Goal: Information Seeking & Learning: Learn about a topic

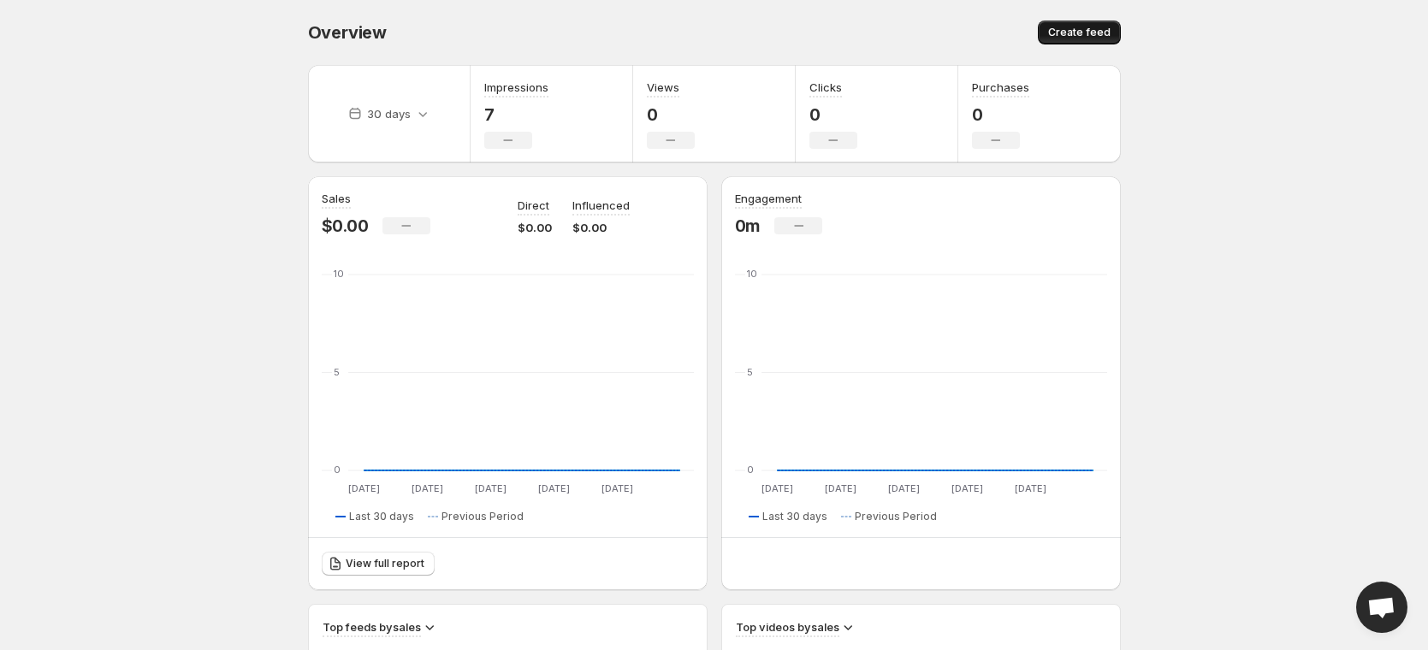
drag, startPoint x: 1089, startPoint y: 45, endPoint x: 1095, endPoint y: 20, distance: 26.4
click at [1089, 45] on div "Overview. This page is ready Overview Create feed" at bounding box center [714, 32] width 813 height 65
click at [1095, 21] on button "Create feed" at bounding box center [1079, 33] width 83 height 24
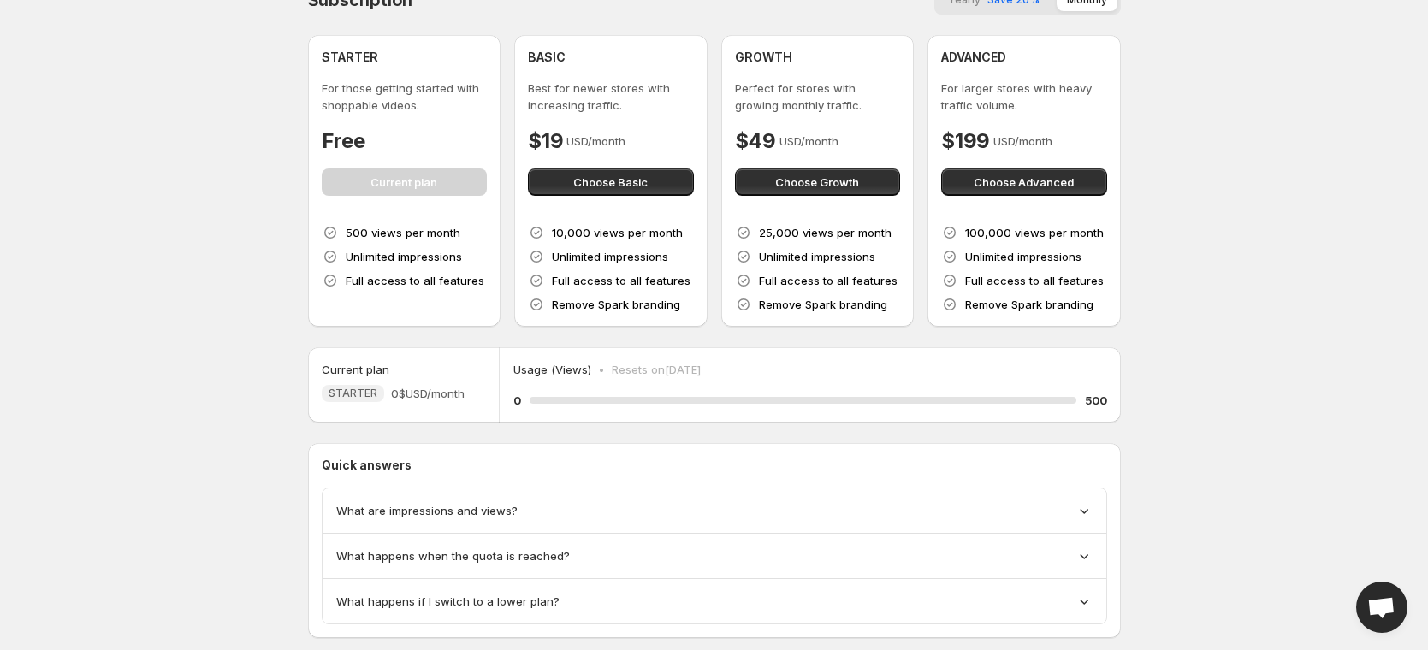
scroll to position [35, 0]
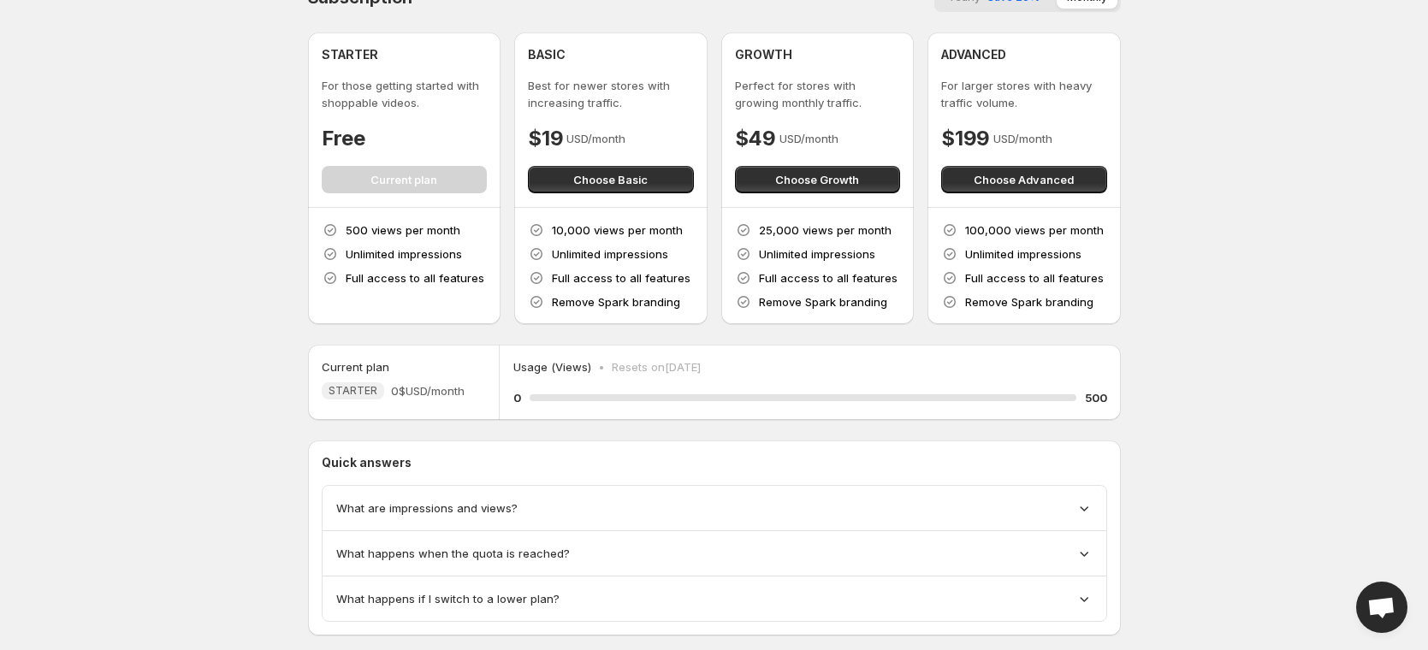
click at [658, 470] on p "Quick answers" at bounding box center [715, 462] width 786 height 17
click at [661, 500] on div "What are impressions and views?" at bounding box center [714, 508] width 756 height 17
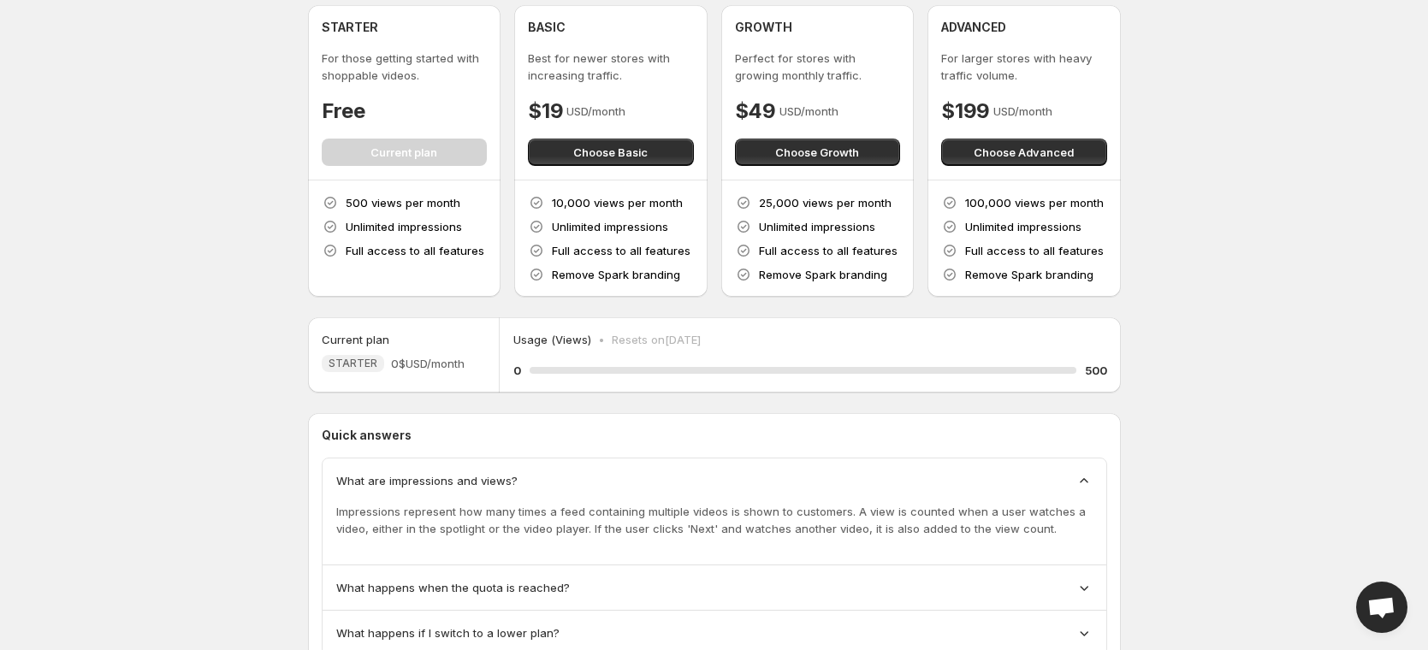
scroll to position [70, 0]
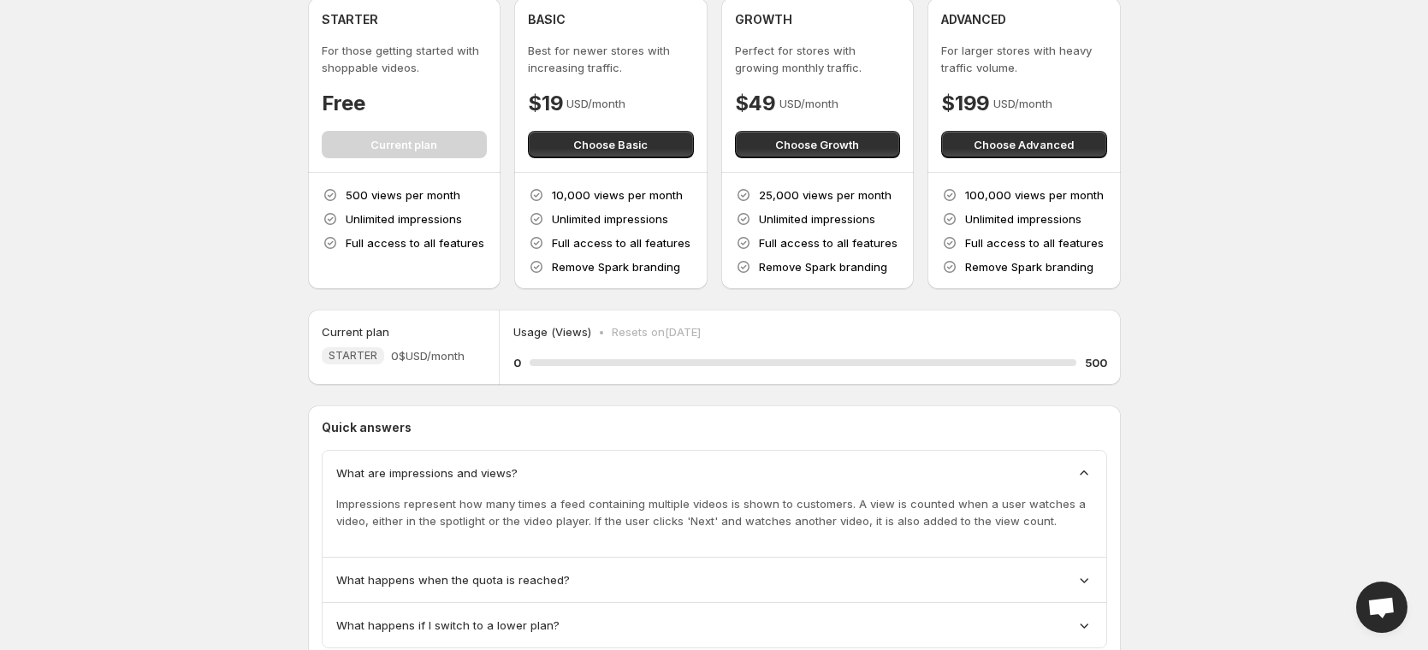
click at [665, 582] on div "What happens when the quota is reached?" at bounding box center [714, 580] width 756 height 17
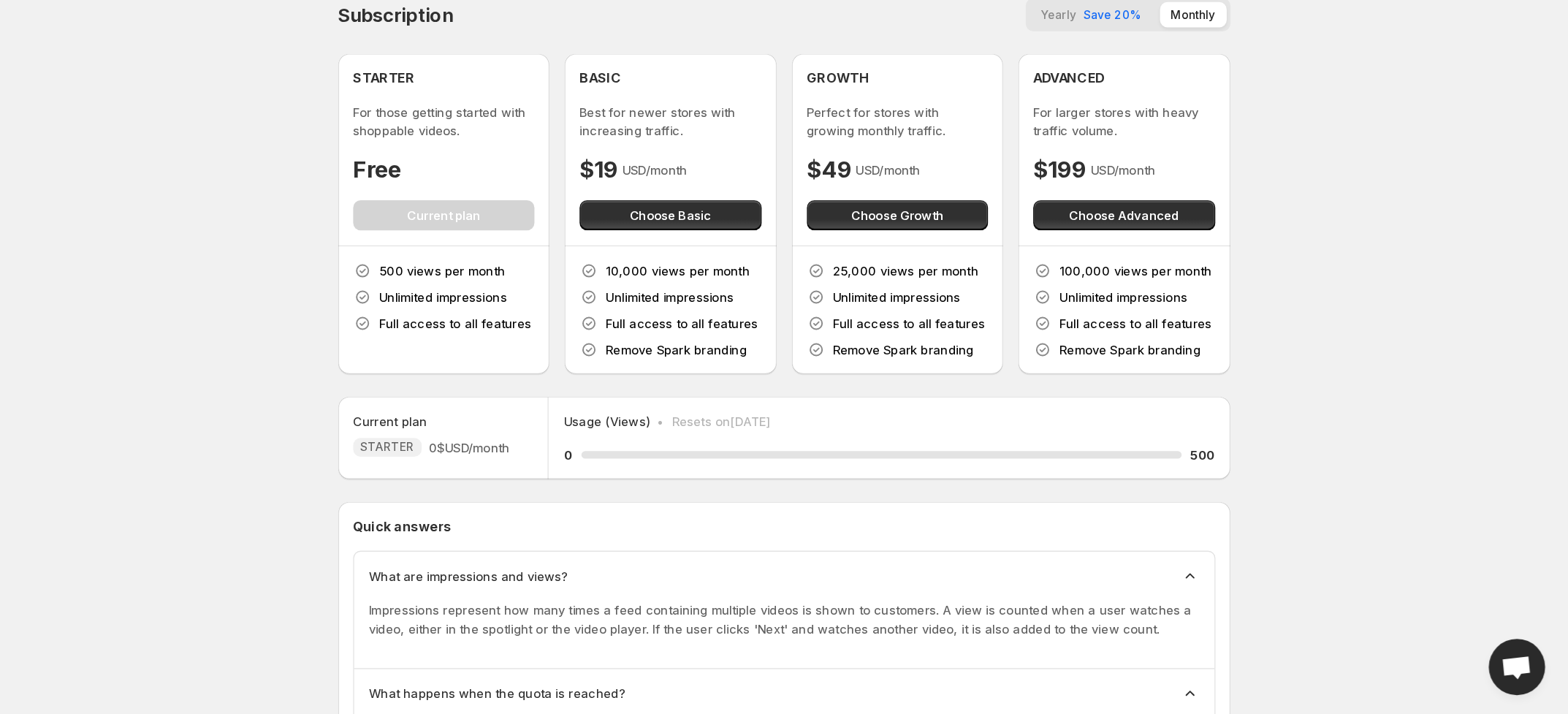
scroll to position [0, 0]
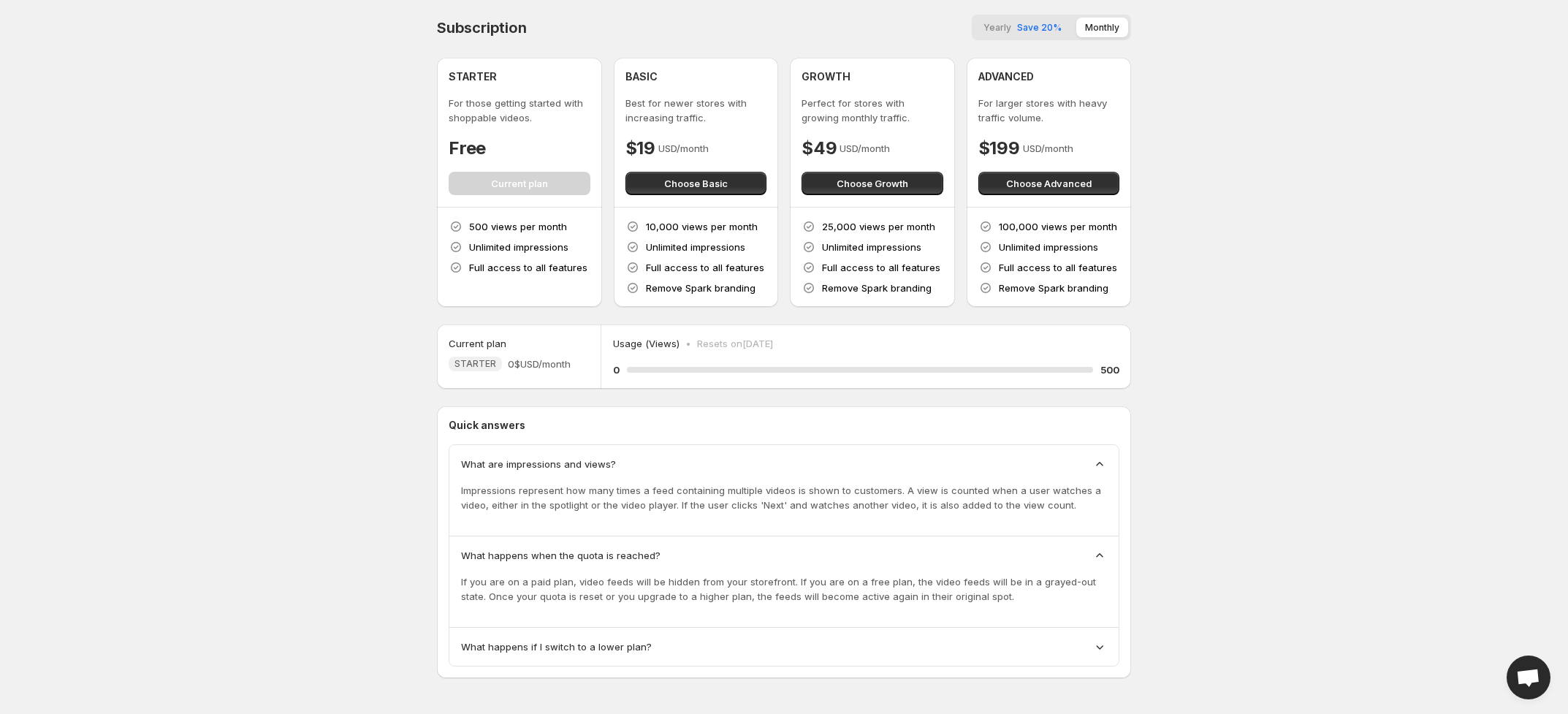
click at [776, 554] on div "What happens if I switch to a lower plan?" at bounding box center [784, 647] width 670 height 38
click at [1096, 554] on div "What happens if I switch to a lower plan?" at bounding box center [784, 647] width 670 height 38
click at [1102, 554] on icon at bounding box center [1099, 647] width 15 height 15
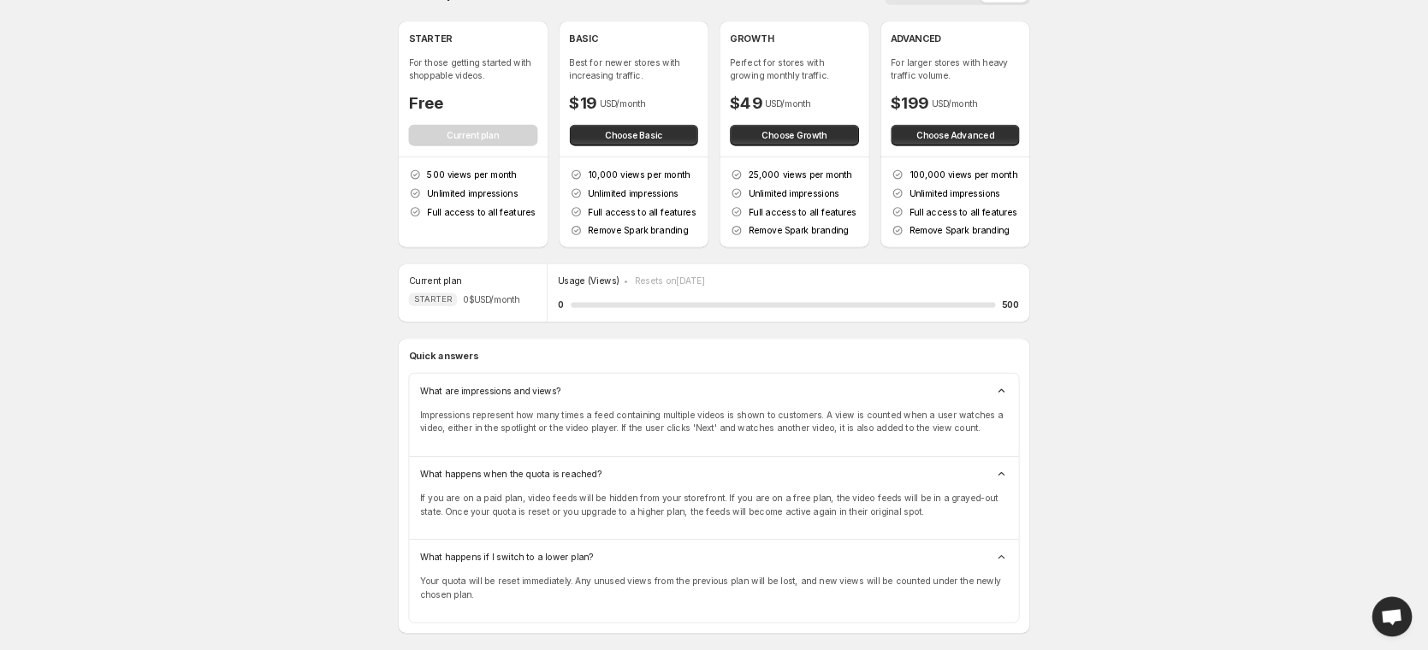
scroll to position [41, 0]
